Goal: Task Accomplishment & Management: Use online tool/utility

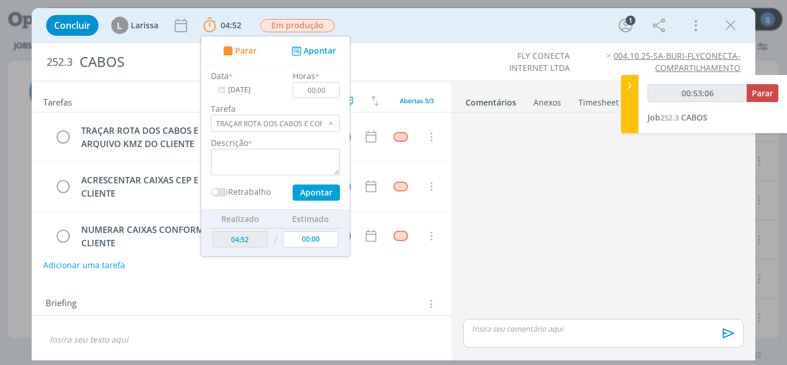
scroll to position [316, 0]
click at [762, 91] on span "Parar" at bounding box center [762, 93] width 21 height 11
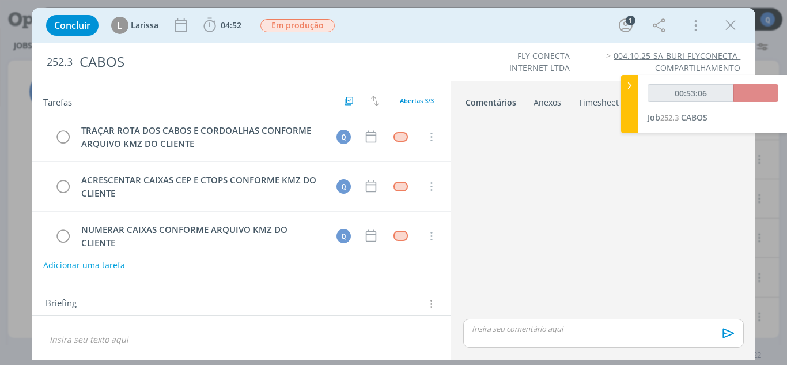
type input "00:54:00"
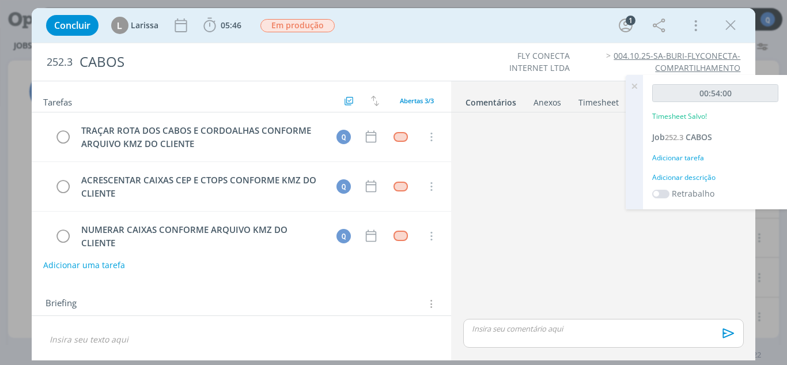
click at [684, 159] on div "Adicionar tarefa" at bounding box center [715, 158] width 126 height 10
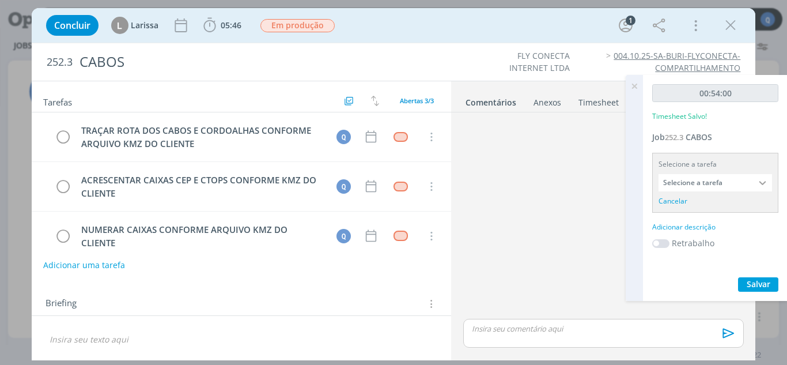
click at [734, 179] on input "Selecione a tarefa" at bounding box center [714, 182] width 113 height 17
click at [760, 183] on div at bounding box center [763, 182] width 17 height 17
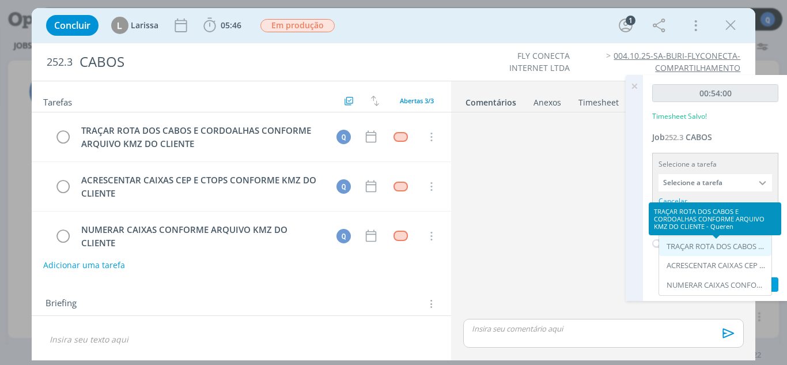
click at [720, 251] on div "TRAÇAR ROTA DOS CABOS E CORDOALHAS CONFORME ARQUIVO KMZ DO CLIENTE - Queren" at bounding box center [715, 247] width 112 height 20
type input "TRAÇAR ROTA DOS CABOS E CORDOALHAS CONFORME ARQUIVO KMZ DO CLIENTE"
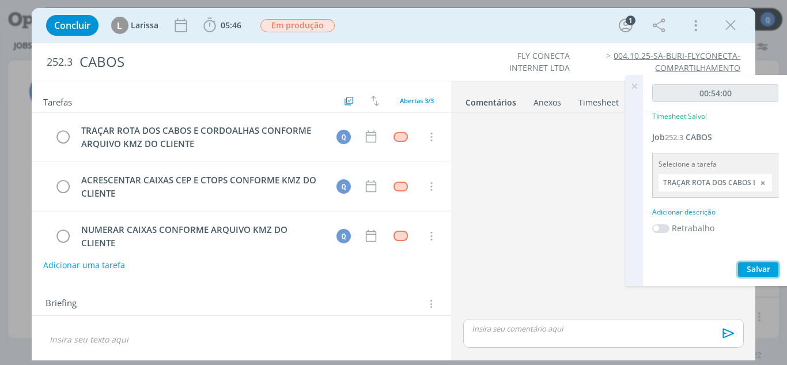
click at [755, 268] on span "Salvar" at bounding box center [759, 268] width 24 height 11
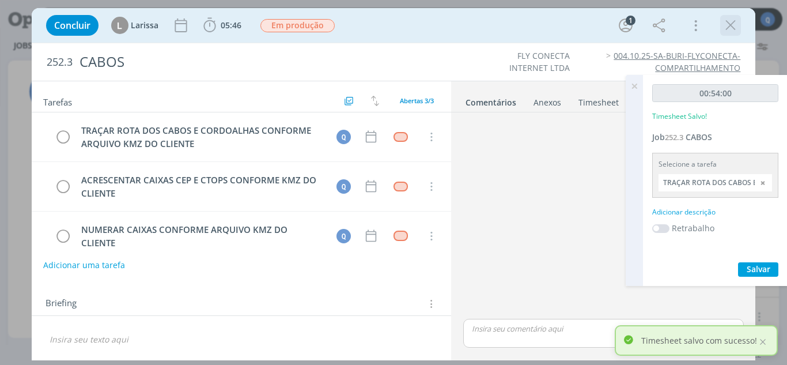
click at [732, 20] on icon "dialog" at bounding box center [730, 25] width 17 height 17
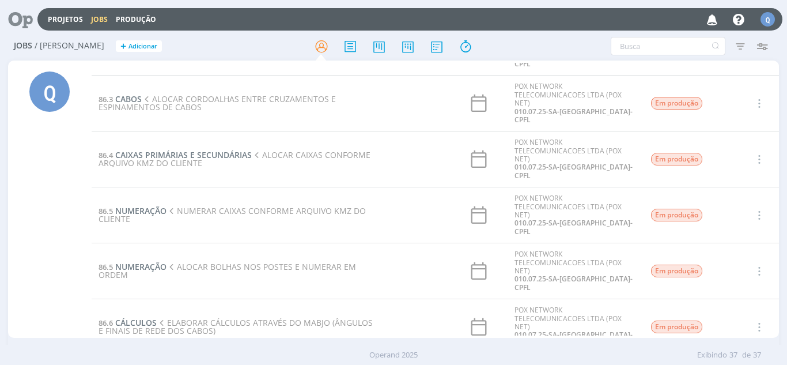
scroll to position [288, 0]
click at [650, 43] on input "text" at bounding box center [668, 46] width 115 height 18
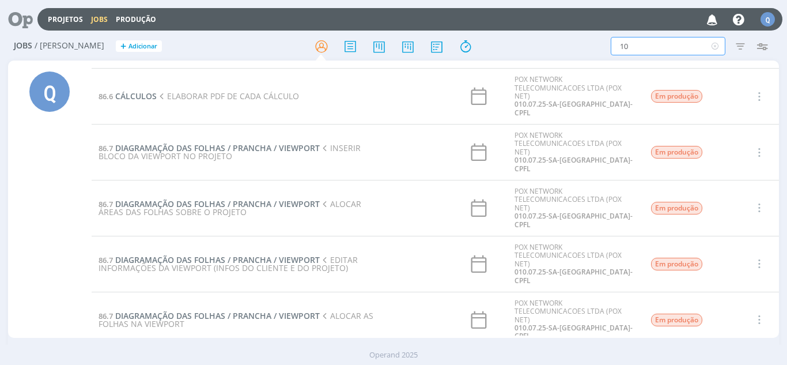
scroll to position [576, 0]
type input "10.07"
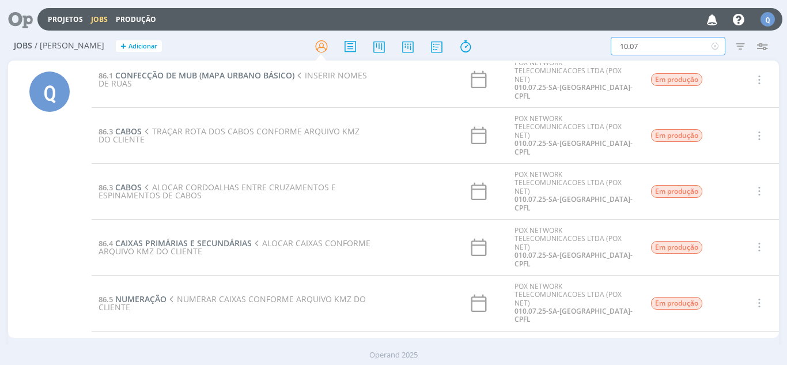
scroll to position [173, 0]
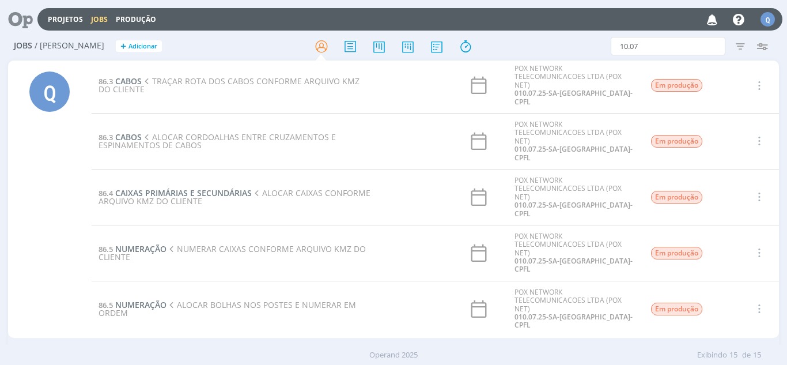
click at [131, 84] on span "TRAÇAR ROTA DOS CABOS CONFORME ARQUIVO KMZ DO CLIENTE" at bounding box center [229, 84] width 261 height 19
click at [132, 82] on span "CABOS" at bounding box center [128, 80] width 27 height 11
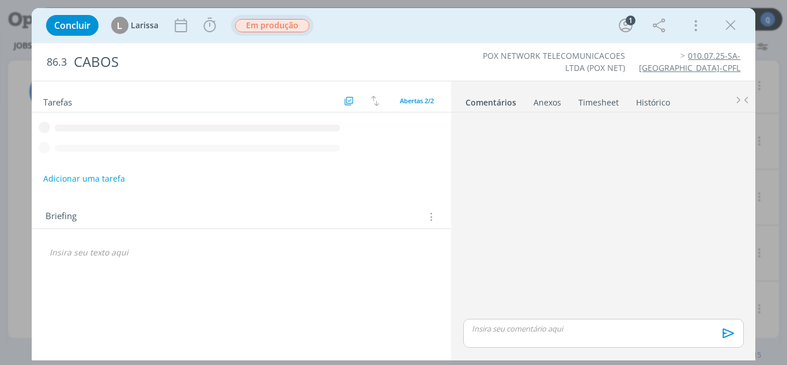
click at [266, 24] on span "Em produção" at bounding box center [272, 25] width 74 height 13
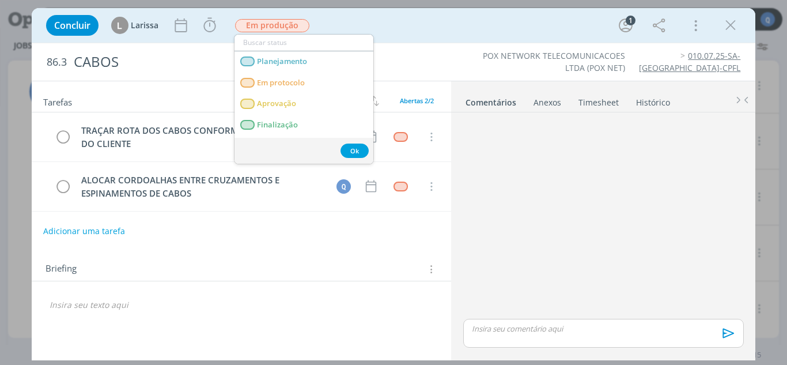
click at [184, 92] on div "Tarefas Usar Job de template Ordenar por: Prazo crescente Prazo decrescente Ord…" at bounding box center [242, 96] width 420 height 31
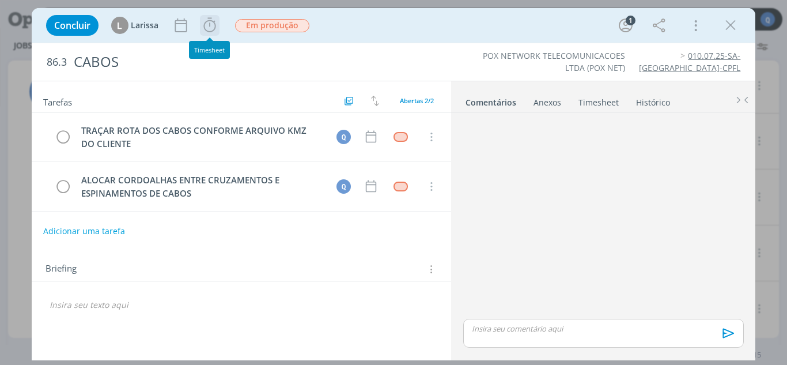
click at [216, 26] on icon "dialog" at bounding box center [209, 25] width 17 height 17
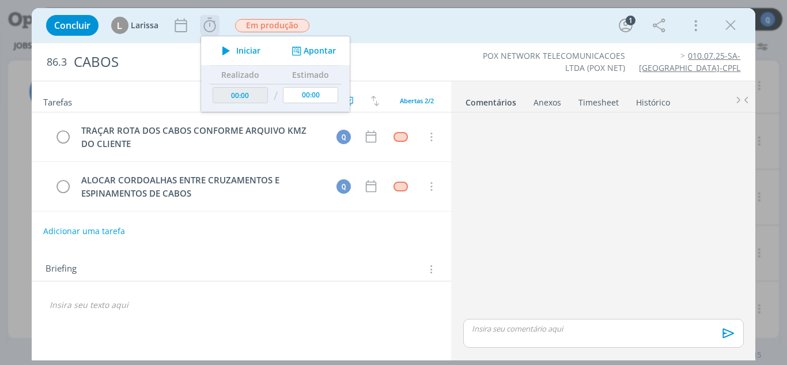
click at [239, 51] on span "Iniciar" at bounding box center [248, 51] width 24 height 8
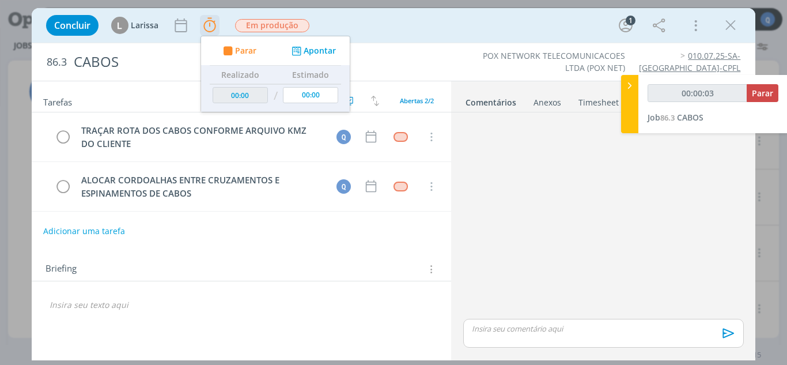
click at [304, 58] on div "Parar Apontar" at bounding box center [275, 50] width 149 height 29
click at [320, 52] on button "Apontar" at bounding box center [313, 51] width 48 height 12
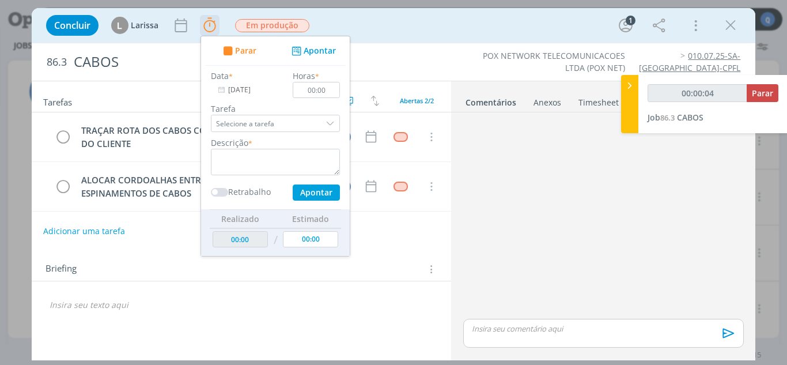
click at [326, 124] on div "dialog" at bounding box center [331, 123] width 17 height 17
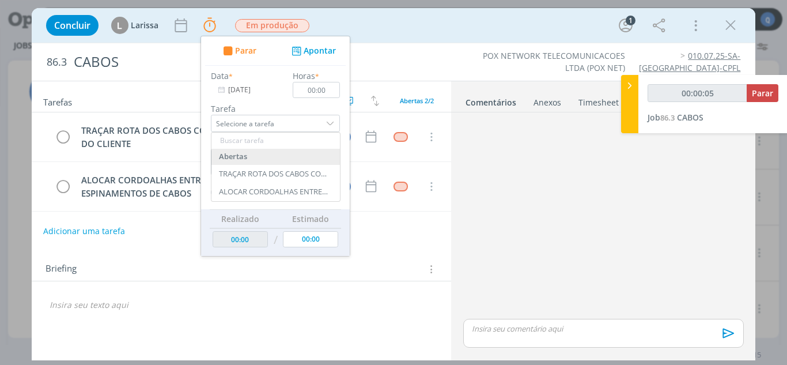
type input "00:00:06"
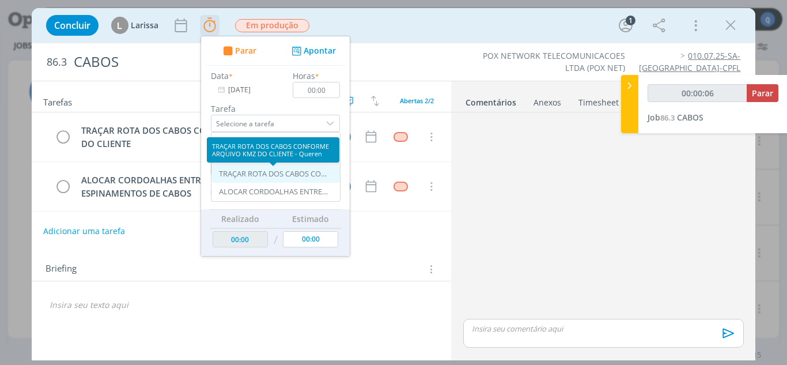
click at [293, 176] on div "TRAÇAR ROTA DOS CABOS CONFORME ARQUIVO KMZ DO CLIENTE - Queren" at bounding box center [273, 173] width 109 height 9
type input "TRAÇAR ROTA DOS CABOS CONFORME ARQUIVO KMZ DO CLIENTE"
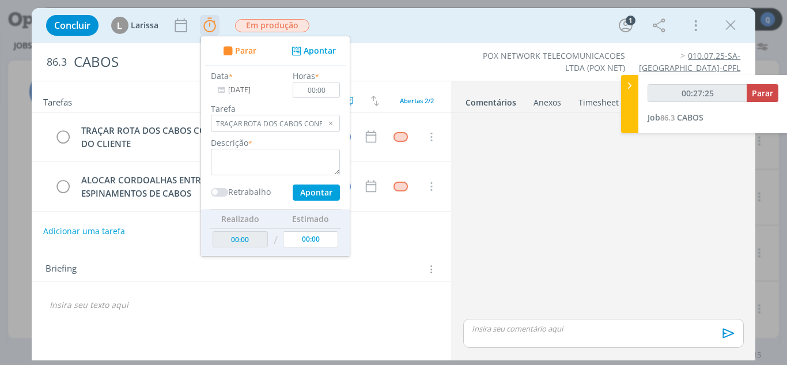
type input "00:28:25"
